Goal: Book appointment/travel/reservation

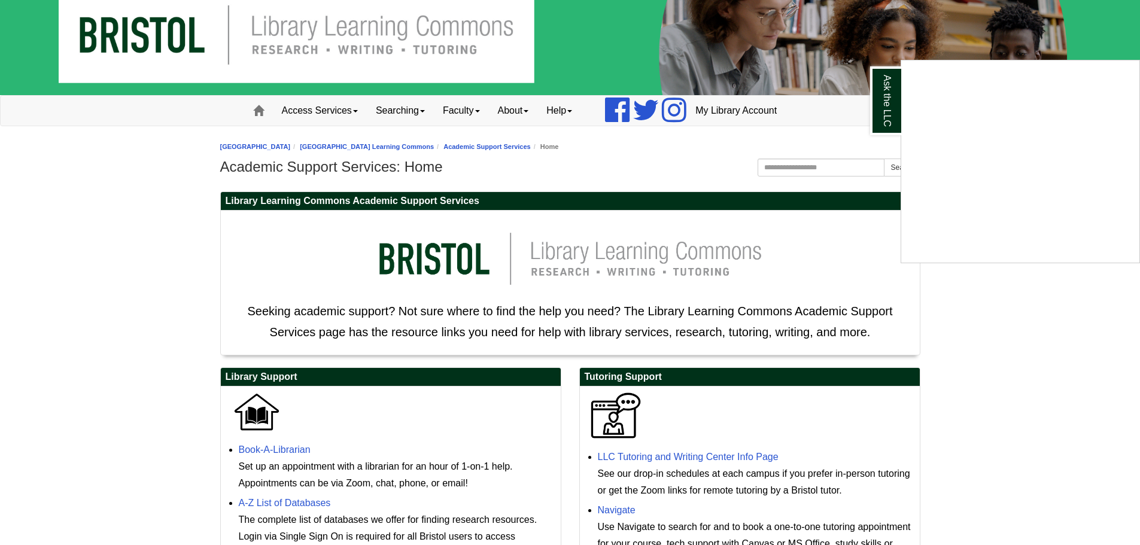
scroll to position [3, 0]
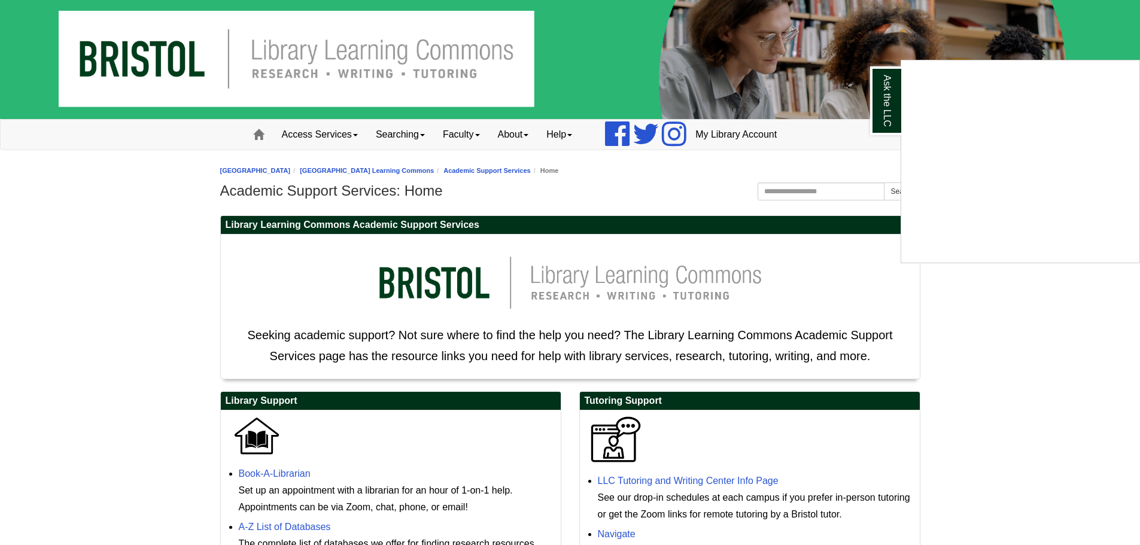
click at [824, 190] on div "Ask the LLC" at bounding box center [570, 272] width 1140 height 545
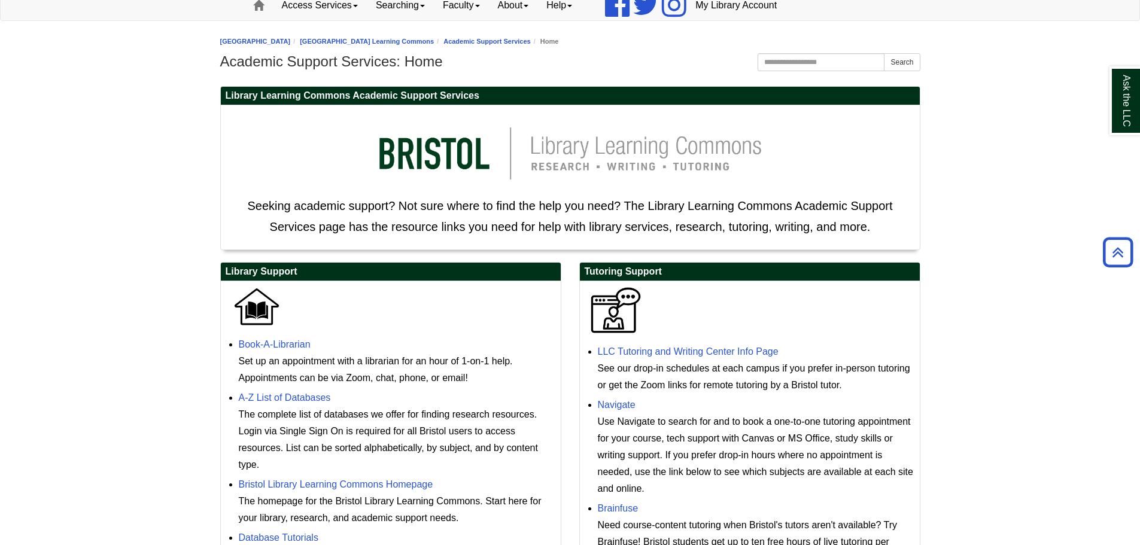
scroll to position [106, 0]
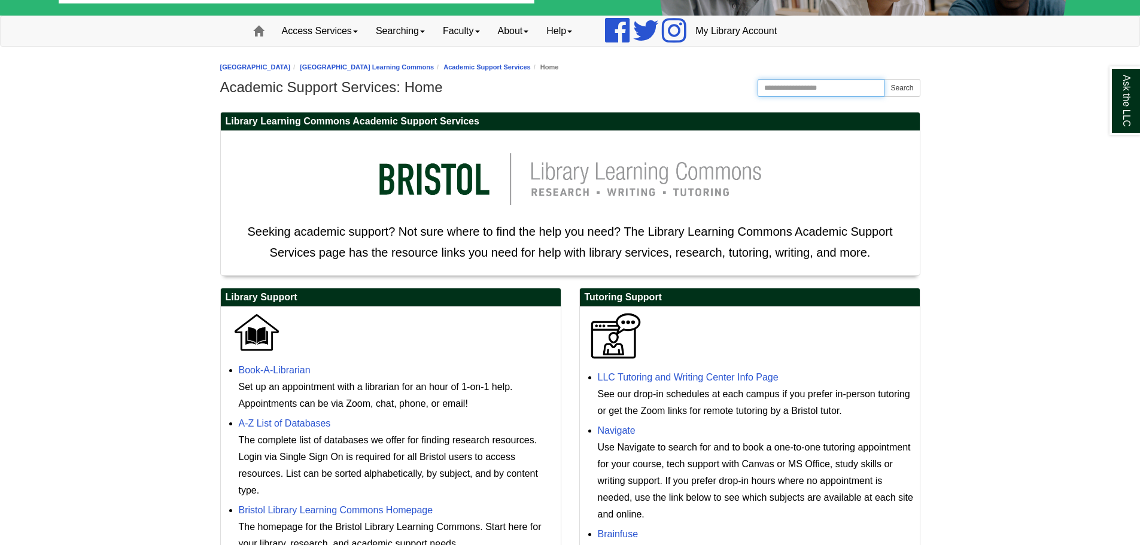
click at [849, 84] on input "Search the Website" at bounding box center [820, 88] width 127 height 18
type input "**********"
click at [884, 79] on button "Search" at bounding box center [902, 88] width 36 height 18
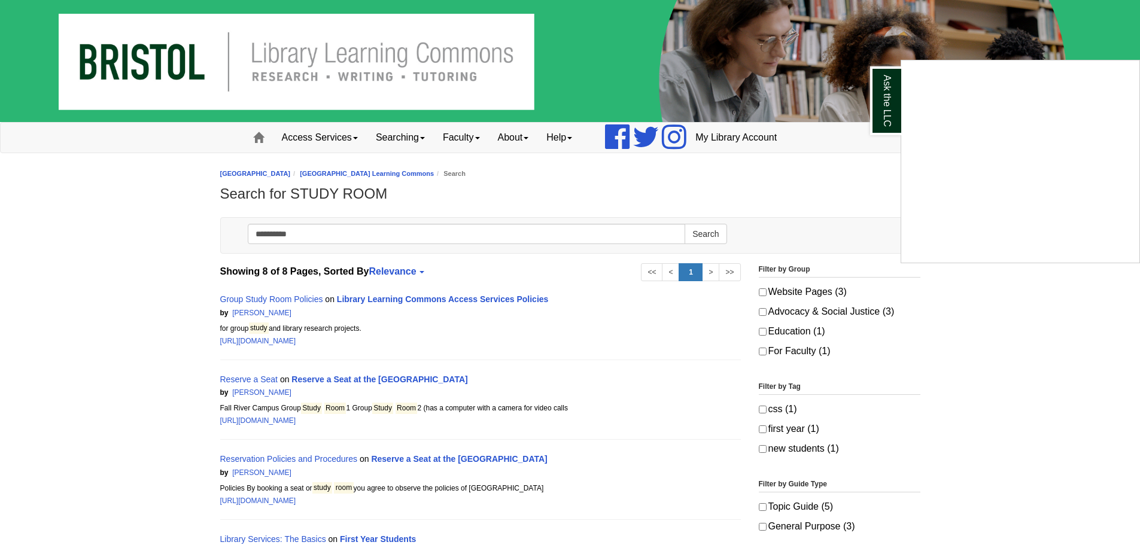
click at [358, 383] on div "Ask the LLC" at bounding box center [570, 272] width 1140 height 545
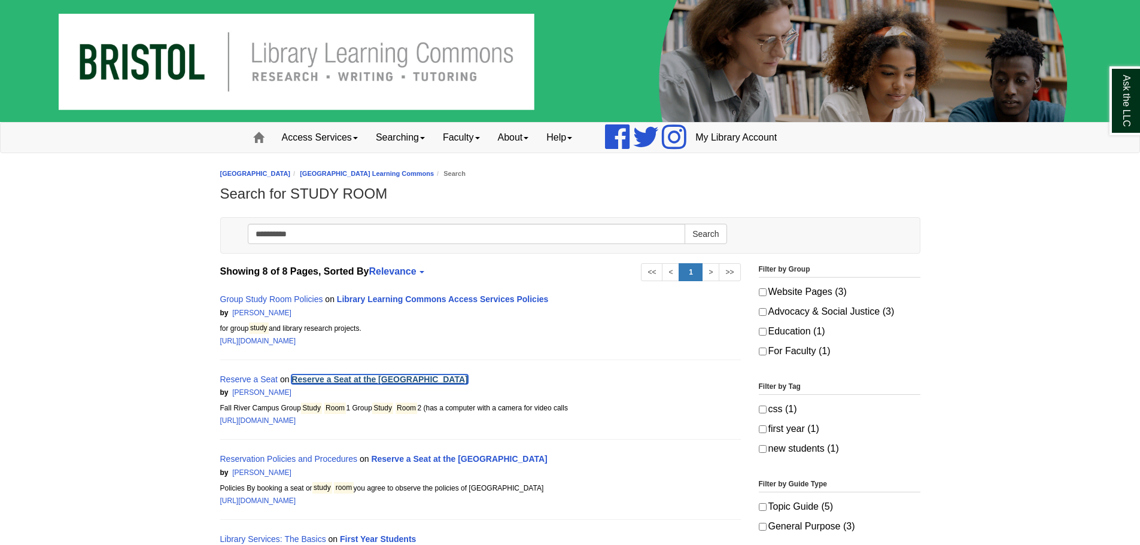
click at [358, 383] on link "Reserve a Seat at the [GEOGRAPHIC_DATA]" at bounding box center [379, 379] width 176 height 10
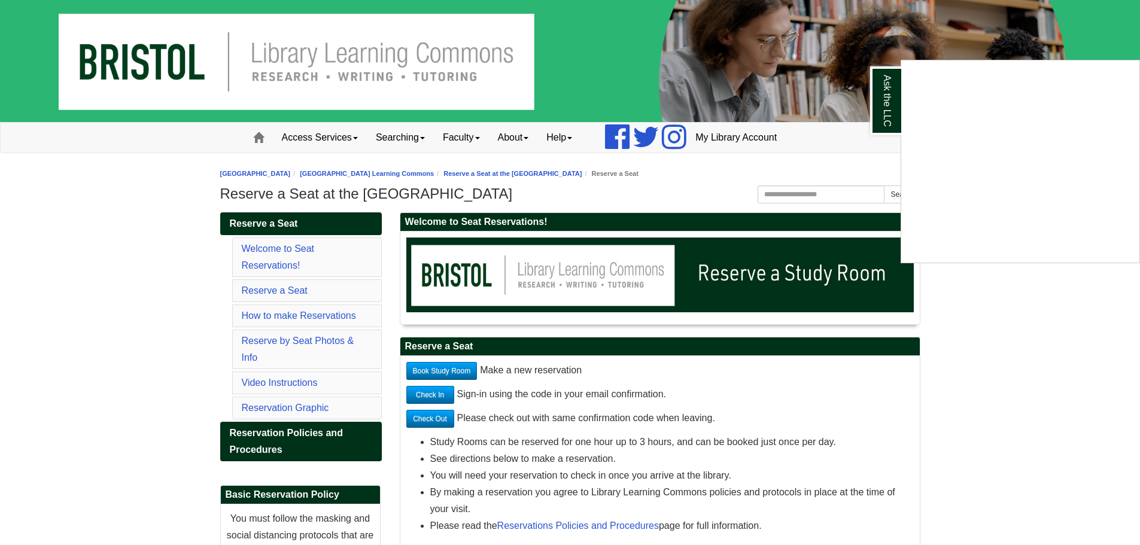
click at [664, 285] on div "Ask the LLC" at bounding box center [570, 272] width 1140 height 545
